Goal: Transaction & Acquisition: Purchase product/service

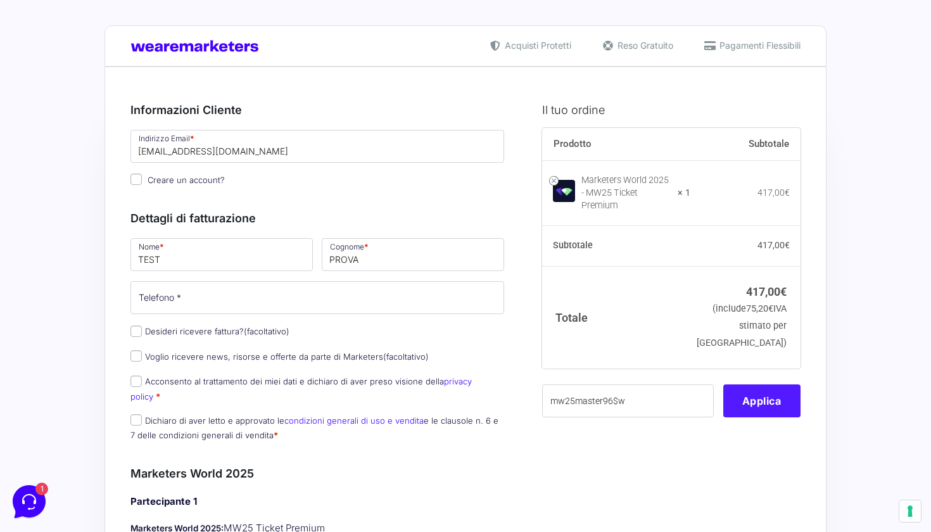
type input "mw25master96$w"
click at [769, 397] on button "Applica" at bounding box center [761, 400] width 77 height 33
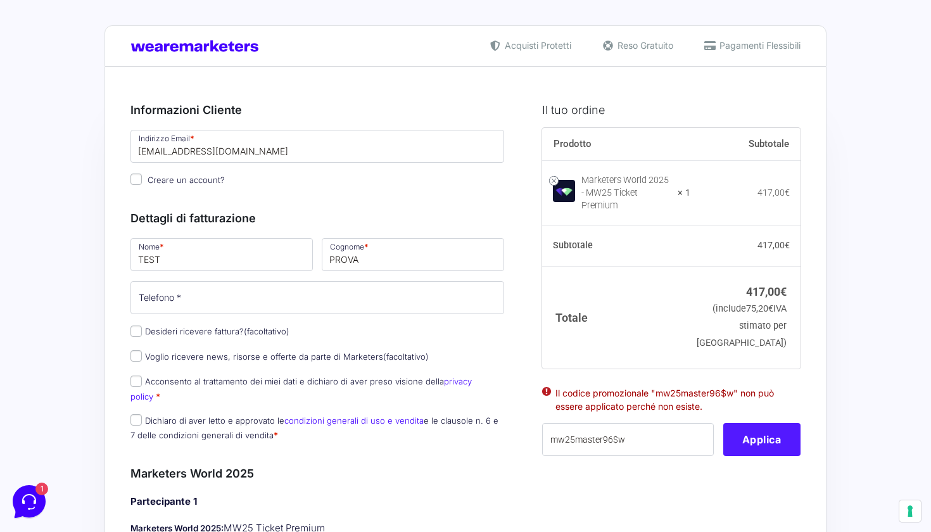
click at [769, 397] on li "Il codice promozionale "mw25master96$w" non può essere applicato perché non esi…" at bounding box center [671, 399] width 232 height 27
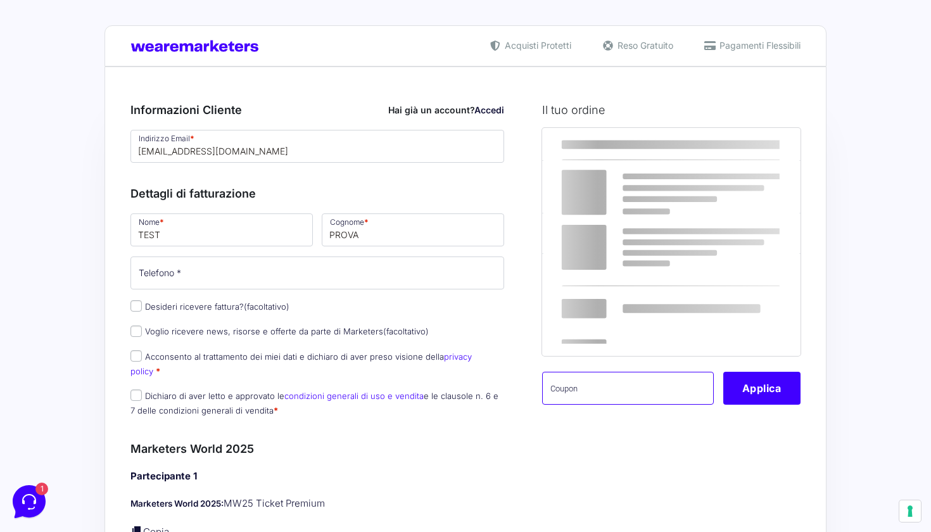
click at [637, 396] on input "text" at bounding box center [628, 388] width 172 height 33
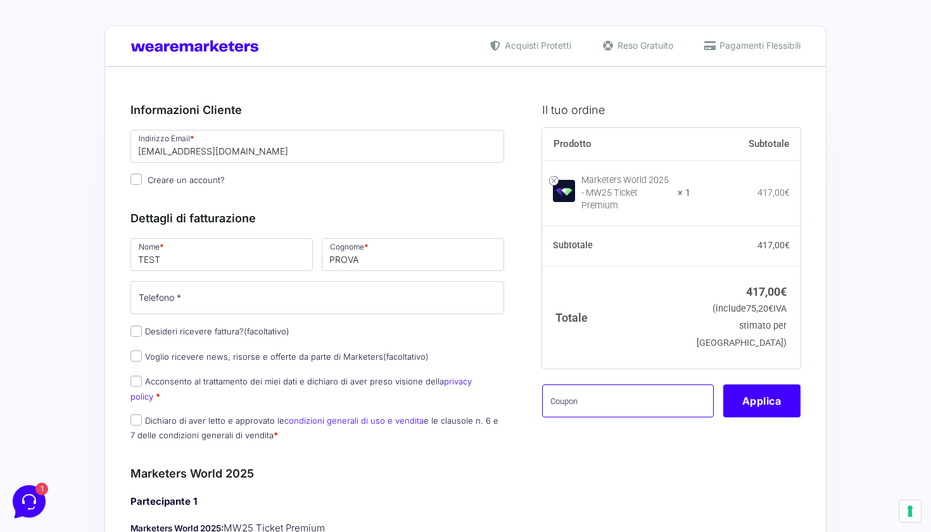
paste input "mw25master96$w"
click at [739, 394] on button "Applica" at bounding box center [761, 400] width 77 height 33
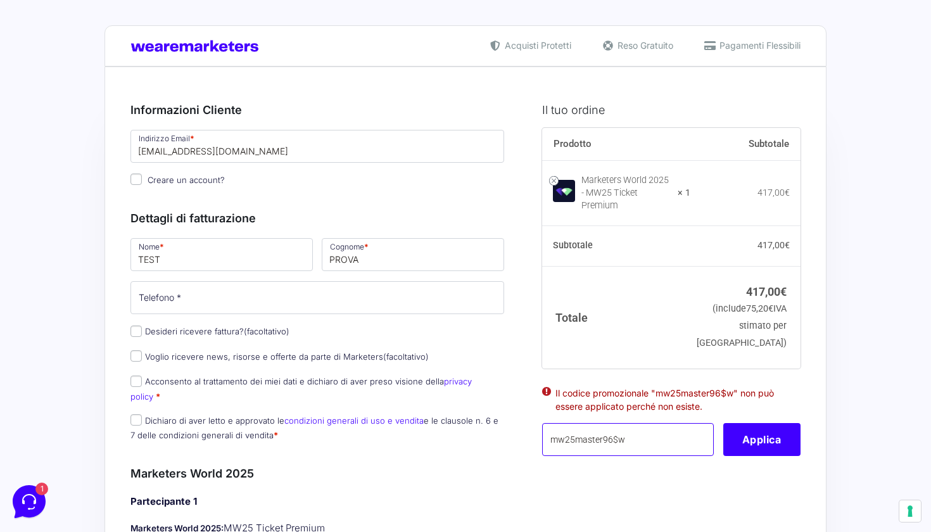
click at [623, 432] on input "mw25master96$w" at bounding box center [628, 439] width 172 height 33
type input "mw25master96"
click at [740, 442] on button "Applica" at bounding box center [761, 439] width 77 height 33
click at [643, 435] on input "mw25master96" at bounding box center [628, 439] width 172 height 33
